Goal: Complete application form

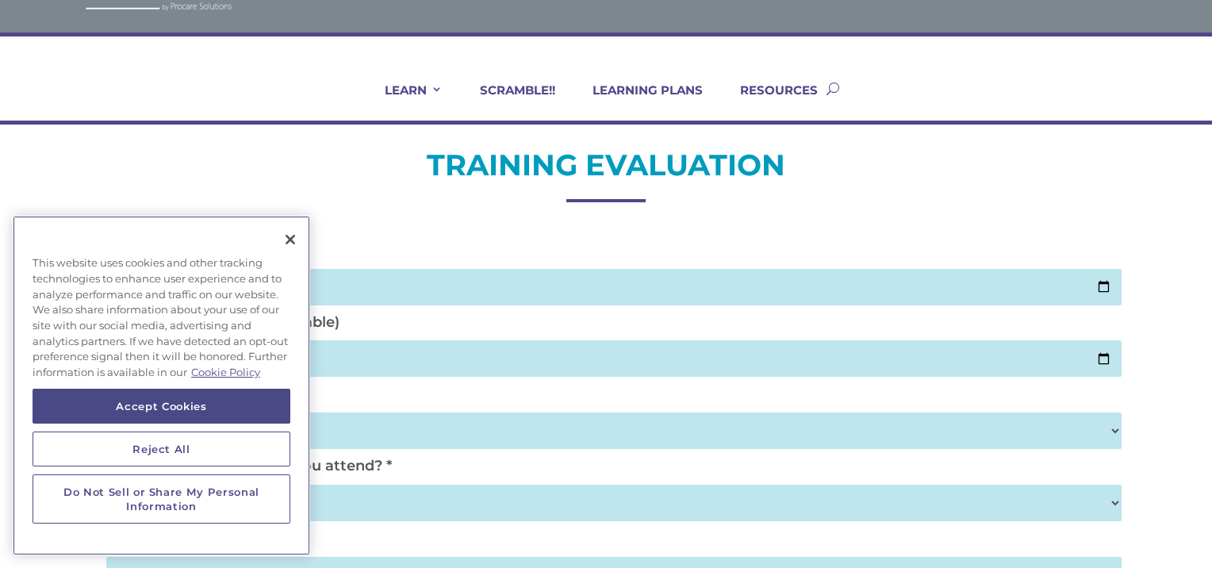
scroll to position [64, 0]
click at [170, 444] on button "Reject All" at bounding box center [162, 449] width 258 height 35
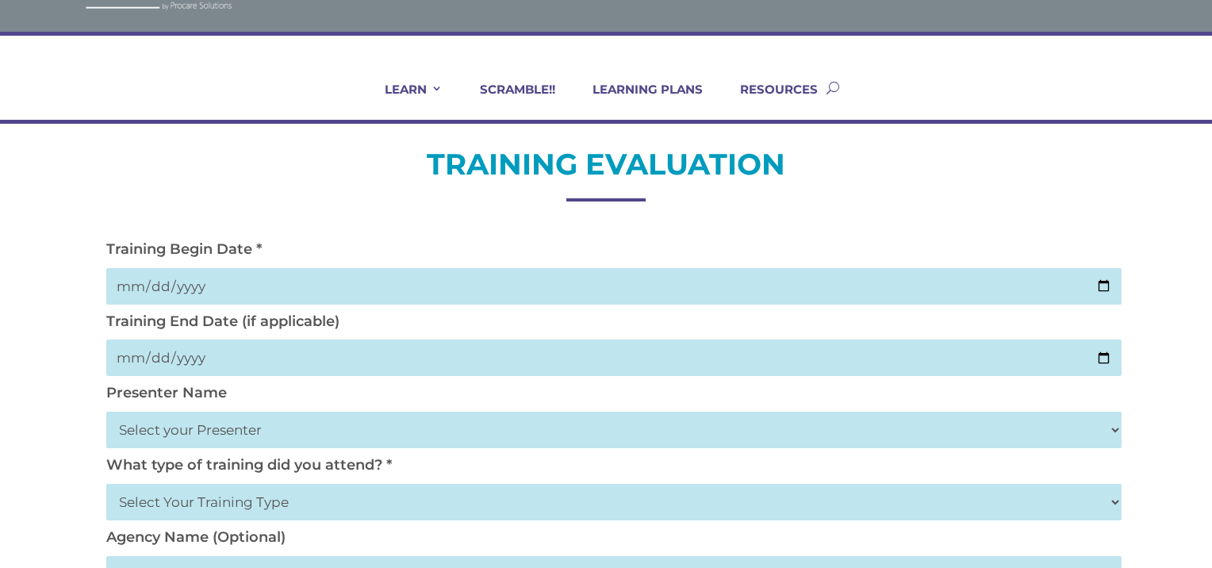
click at [259, 294] on input "date" at bounding box center [614, 286] width 1016 height 36
click at [1097, 284] on input "date" at bounding box center [614, 286] width 1016 height 36
type input "[DATE]"
click at [1104, 358] on input "date" at bounding box center [614, 358] width 1016 height 36
type input "[DATE]"
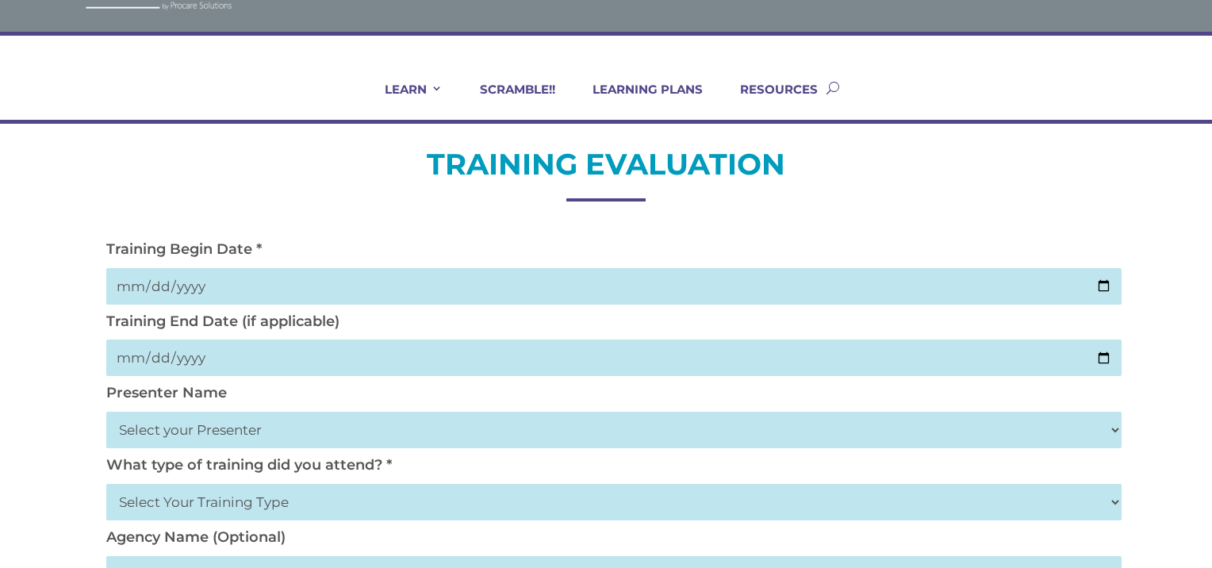
click at [468, 418] on select "Select your Presenter [PERSON_NAME] [PERSON_NAME] [PERSON_NAME] [PERSON_NAME] […" at bounding box center [614, 430] width 1016 height 36
select select "[PERSON_NAME]"
click at [106, 412] on select "Select your Presenter [PERSON_NAME] [PERSON_NAME] [PERSON_NAME] [PERSON_NAME] […" at bounding box center [614, 430] width 1016 height 36
click at [355, 507] on select "Select Your Training Type On-site (at your agency) Virtual Visit Live Group Web…" at bounding box center [614, 502] width 1016 height 36
select select "Live Group Webinar"
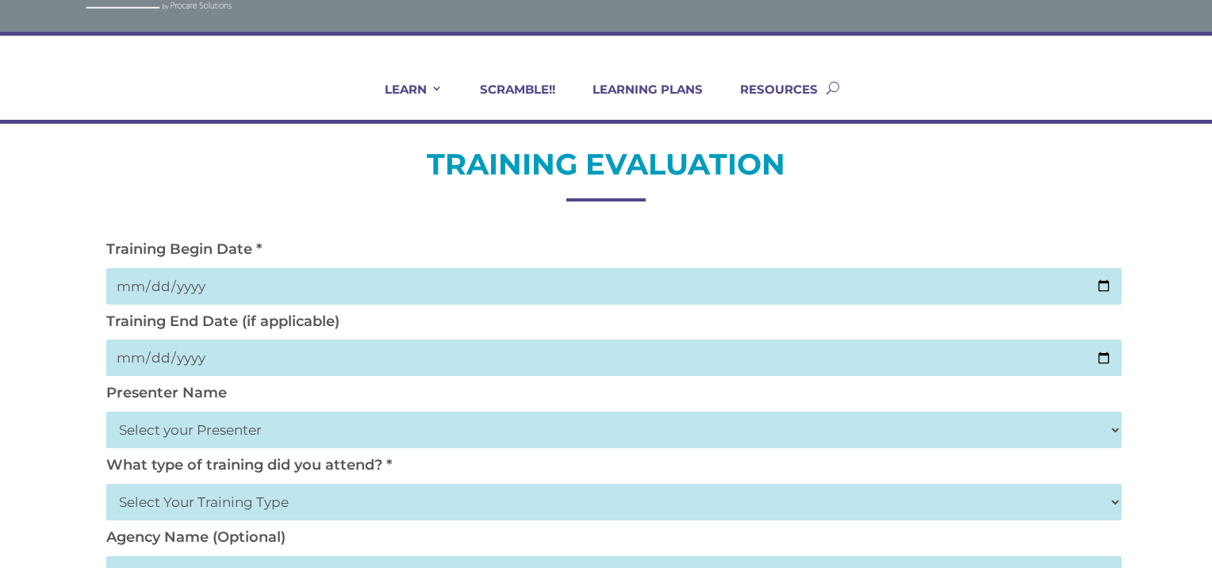
click at [106, 484] on select "Select Your Training Type On-site (at your agency) Virtual Visit Live Group Web…" at bounding box center [614, 502] width 1016 height 36
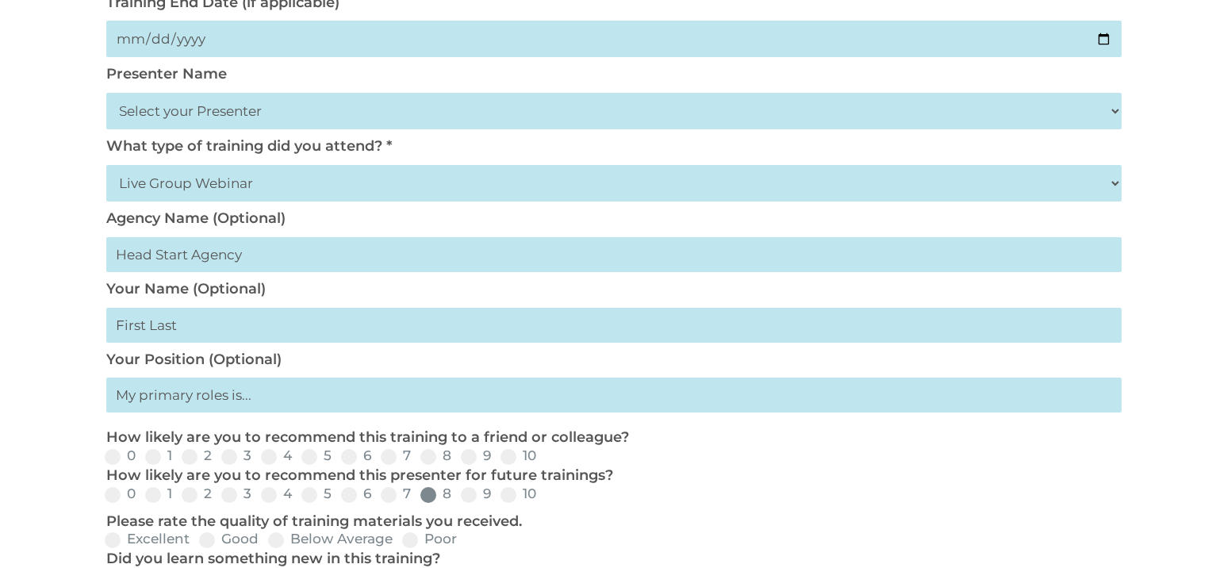
scroll to position [384, 0]
click at [253, 220] on label "Agency Name (Optional)" at bounding box center [195, 217] width 179 height 17
click at [193, 325] on input "text" at bounding box center [614, 324] width 1016 height 35
drag, startPoint x: 169, startPoint y: 328, endPoint x: 180, endPoint y: 327, distance: 11.2
click at [179, 327] on input "[PERSON_NAME]" at bounding box center [614, 324] width 1016 height 35
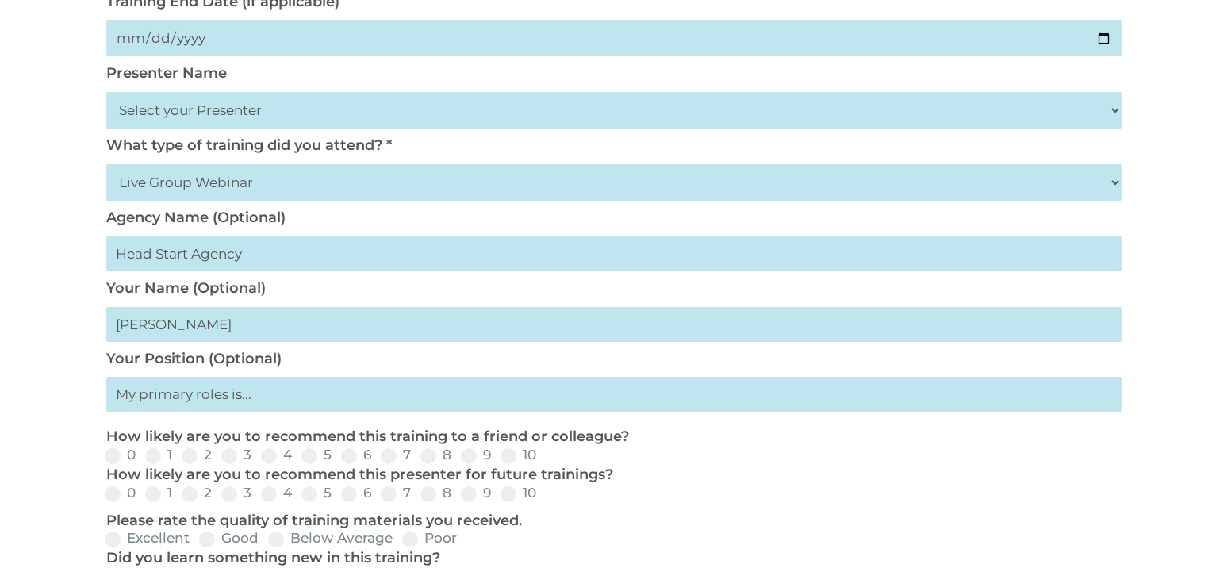
click at [180, 327] on input "[PERSON_NAME]" at bounding box center [614, 324] width 1016 height 35
type input "s"
type input "[PERSON_NAME]"
click at [228, 397] on input "text" at bounding box center [614, 394] width 1016 height 35
type input "Center Director"
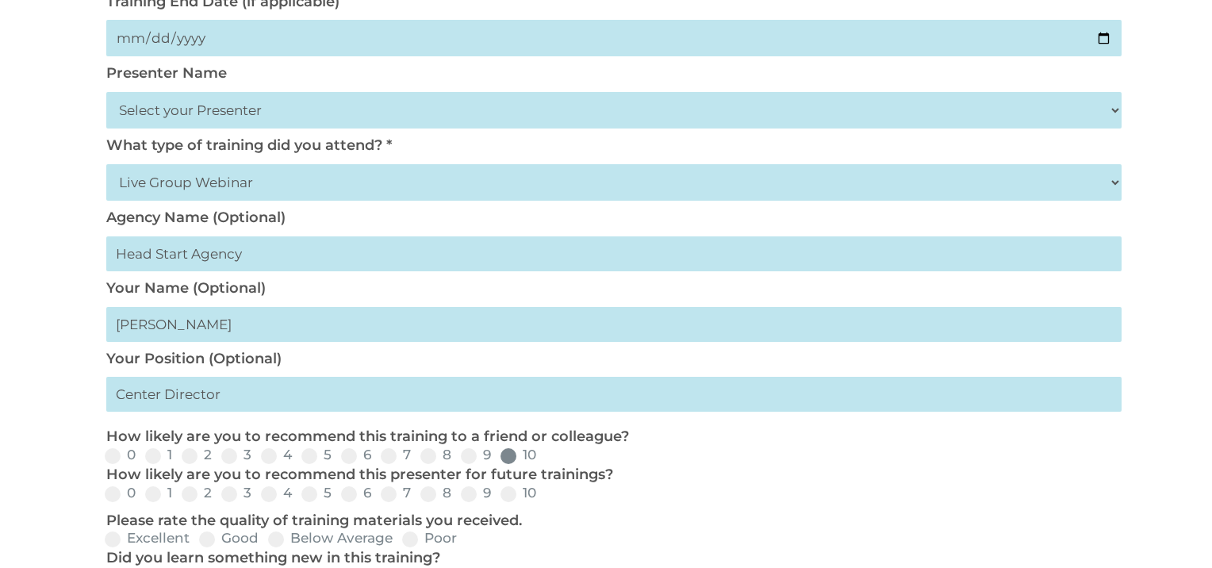
click at [507, 454] on span at bounding box center [509, 456] width 16 height 16
click at [544, 456] on input "10" at bounding box center [549, 461] width 10 height 10
radio input "true"
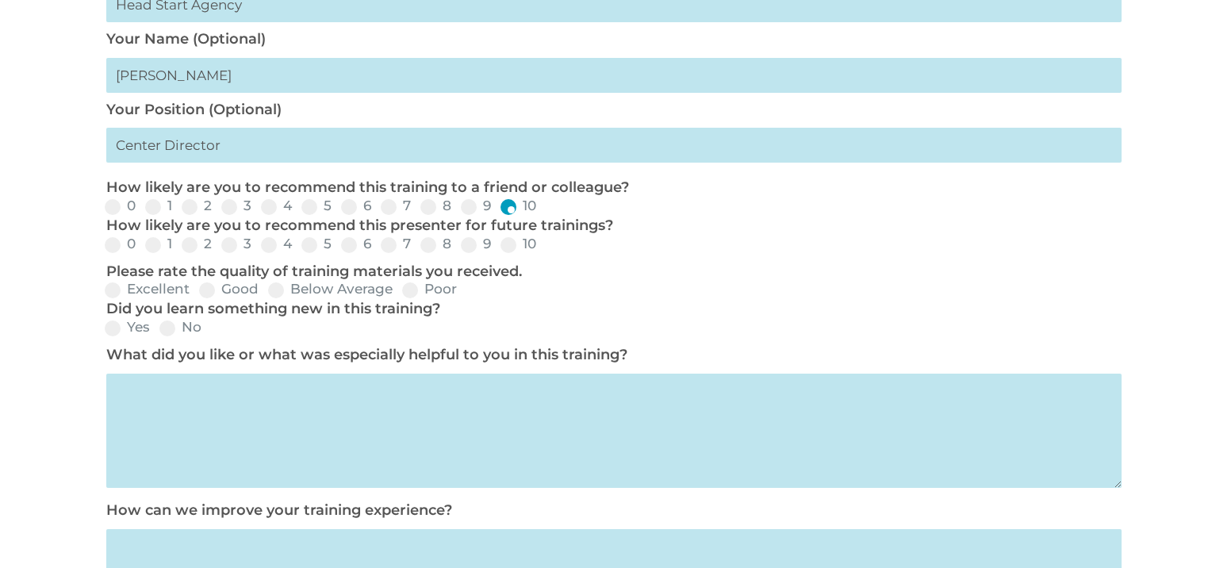
scroll to position [640, 0]
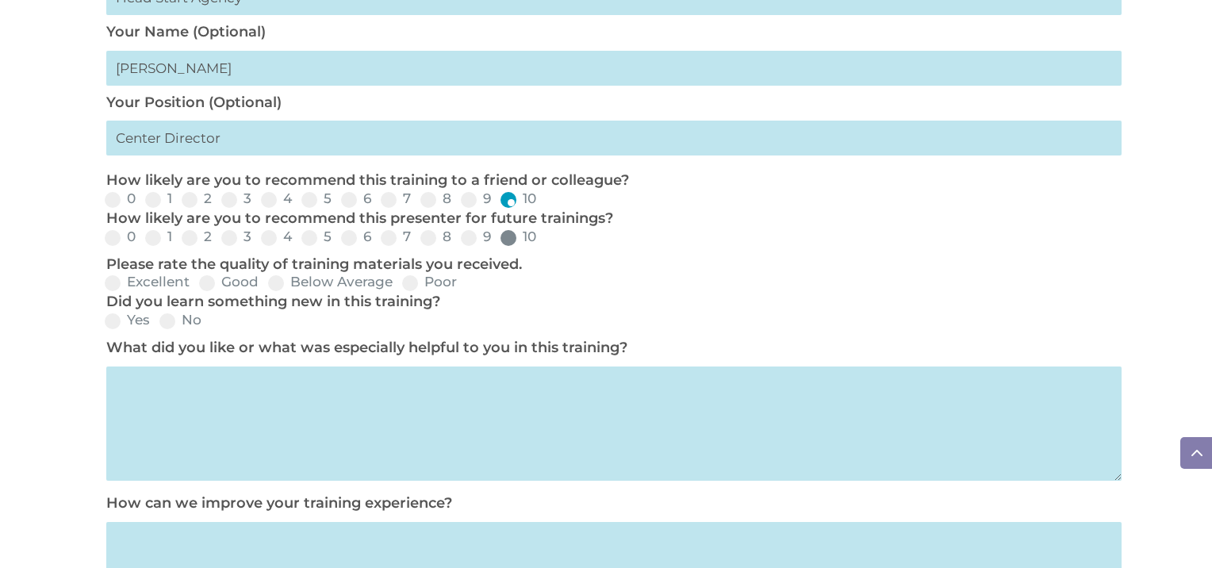
click at [514, 233] on label "10" at bounding box center [519, 236] width 36 height 13
click at [544, 238] on input "10" at bounding box center [549, 243] width 10 height 10
radio input "true"
click at [111, 280] on span at bounding box center [113, 283] width 16 height 16
click at [198, 283] on input "Excellent" at bounding box center [203, 288] width 10 height 10
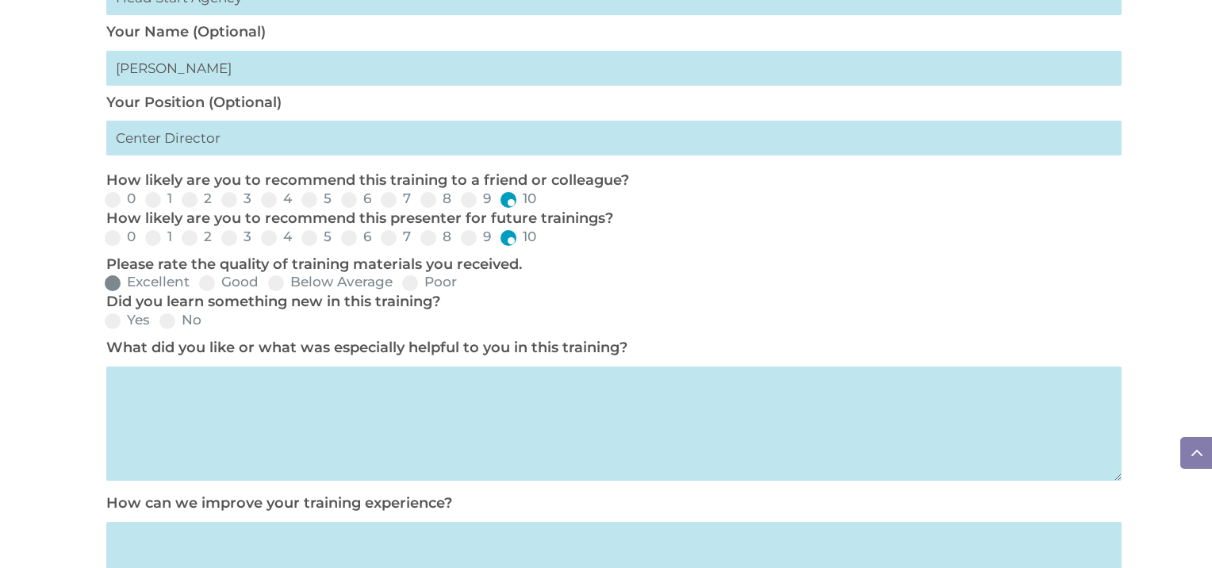
radio input "true"
click at [112, 324] on span at bounding box center [113, 321] width 16 height 16
click at [158, 324] on input "Yes" at bounding box center [163, 326] width 10 height 10
radio input "true"
click at [156, 399] on textarea at bounding box center [614, 424] width 1016 height 114
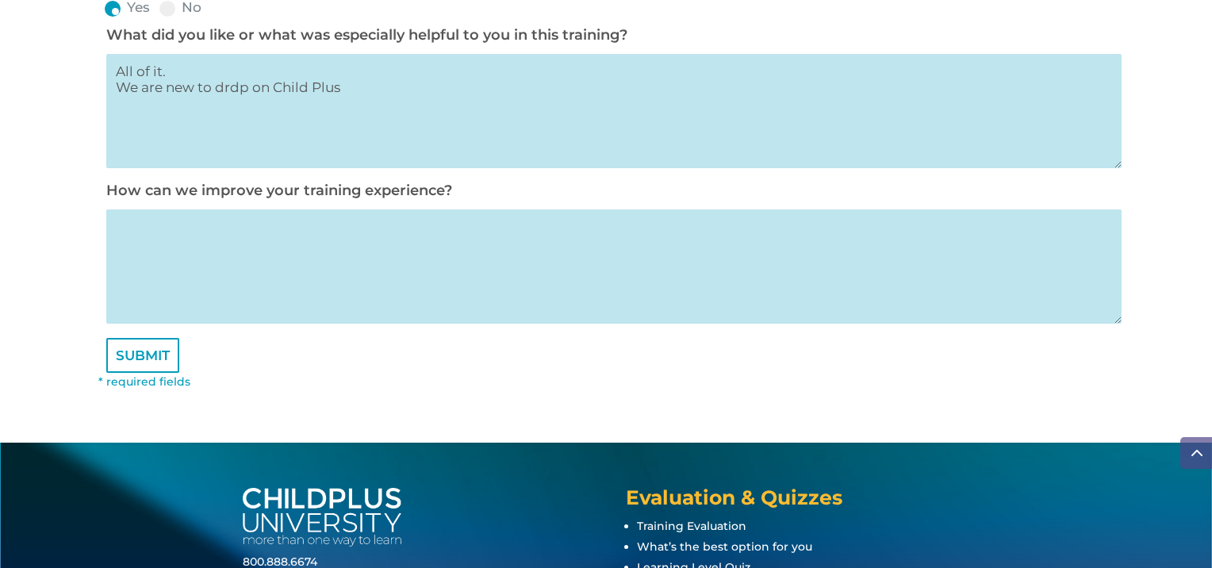
scroll to position [960, 0]
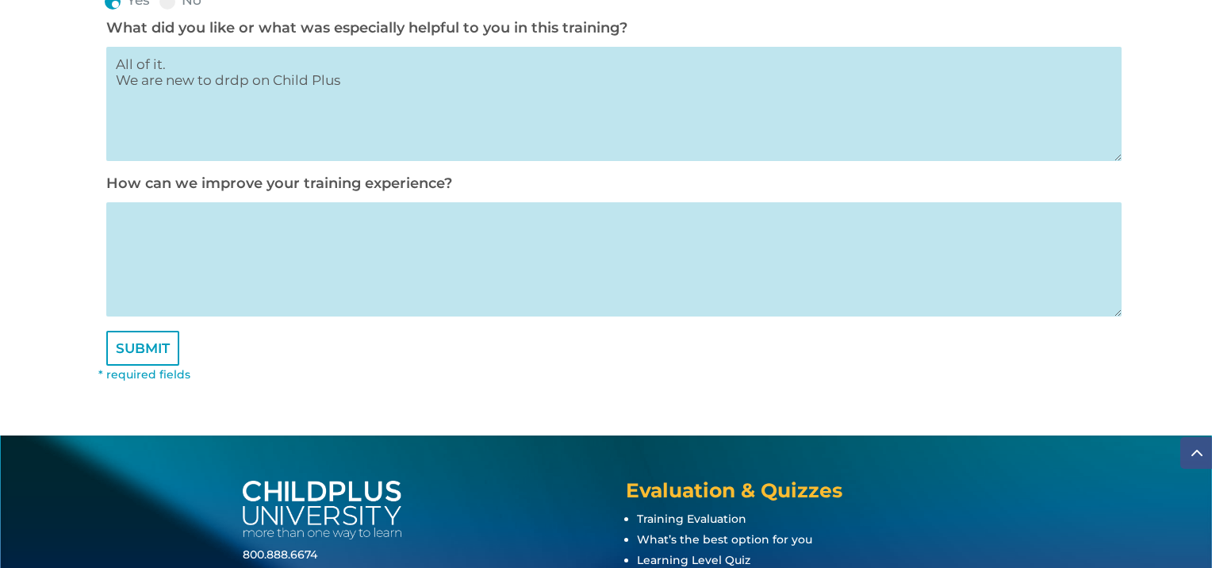
type textarea "All of it. We are new to drdp on Child Plus"
click at [219, 232] on textarea at bounding box center [614, 259] width 1016 height 114
type textarea "na"
click at [145, 360] on input "SUBMIT" at bounding box center [142, 348] width 73 height 35
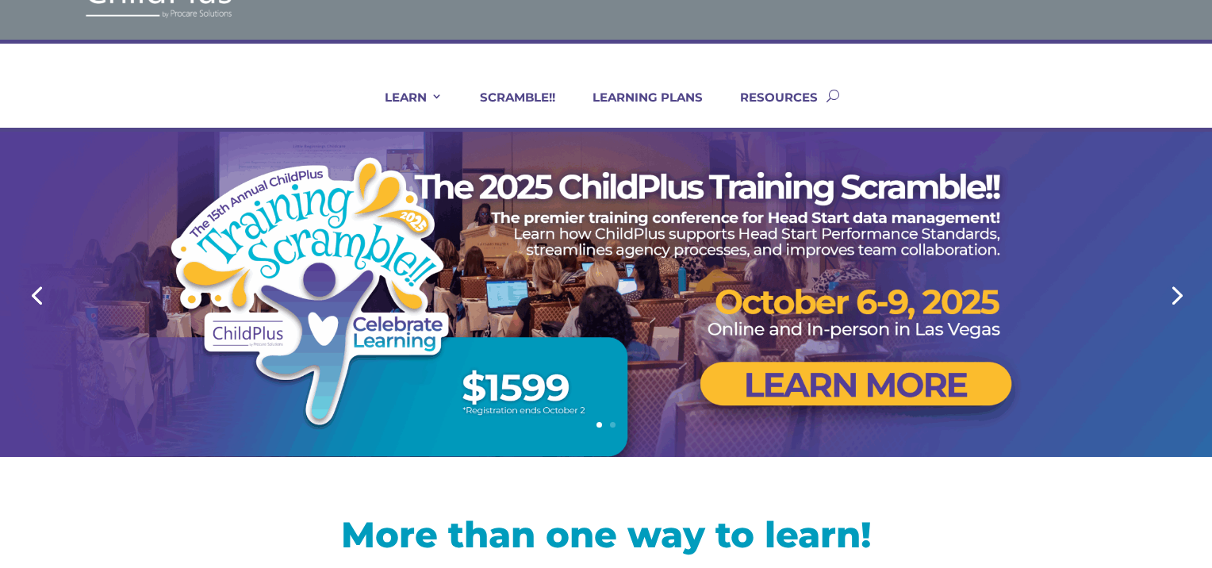
scroll to position [63, 0]
